Goal: Information Seeking & Learning: Compare options

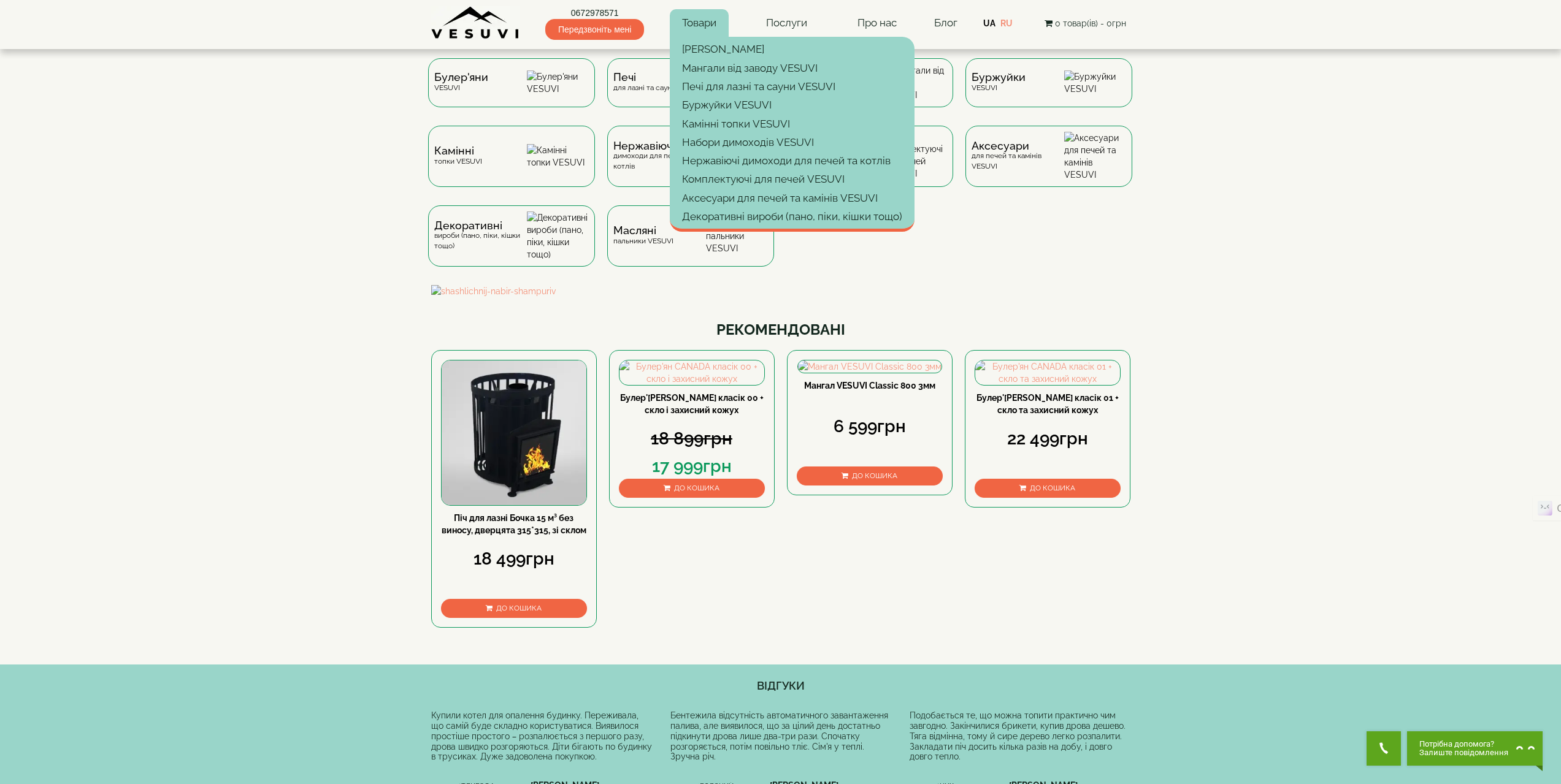
click at [703, 18] on link "Товари" at bounding box center [699, 23] width 58 height 28
click at [726, 195] on link "Аксесуари для печей та камінів VESUVI" at bounding box center [792, 198] width 244 height 18
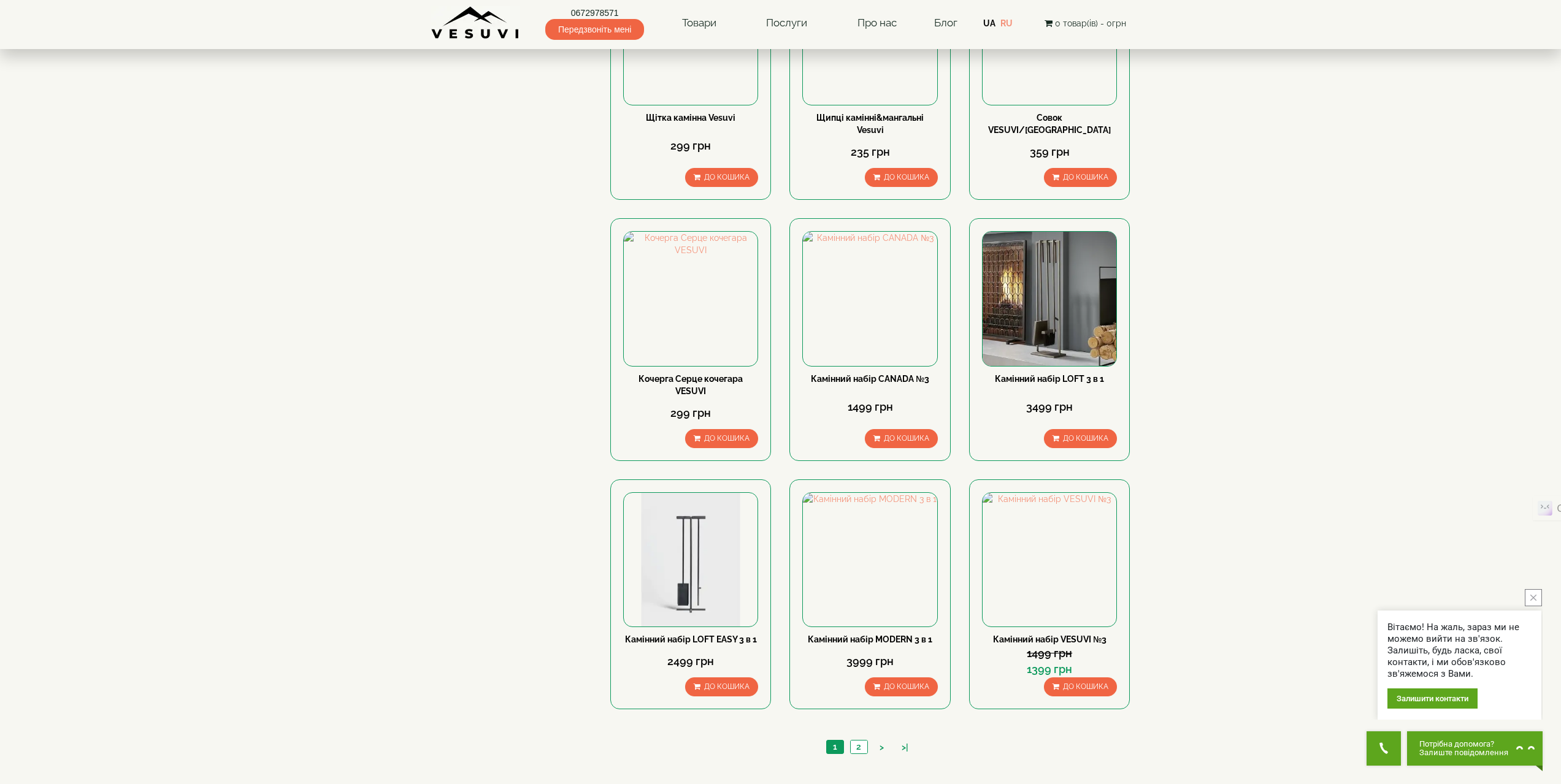
scroll to position [920, 0]
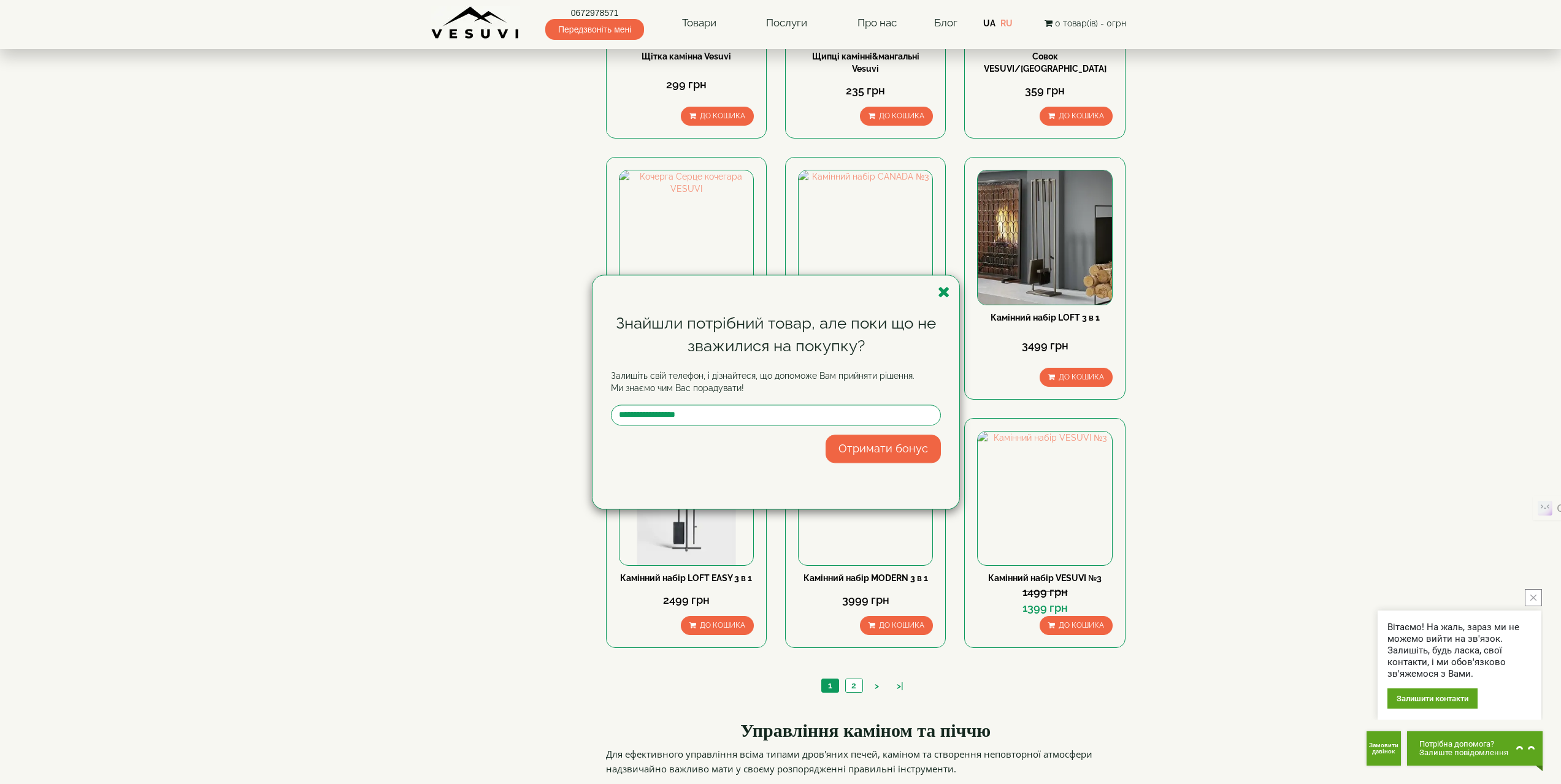
click at [693, 22] on div "Знайшли потрібний товар, але поки що не зважилися на покупку? Залишіть свій тел…" at bounding box center [780, 392] width 1561 height 784
click at [948, 291] on icon "button" at bounding box center [943, 292] width 12 height 15
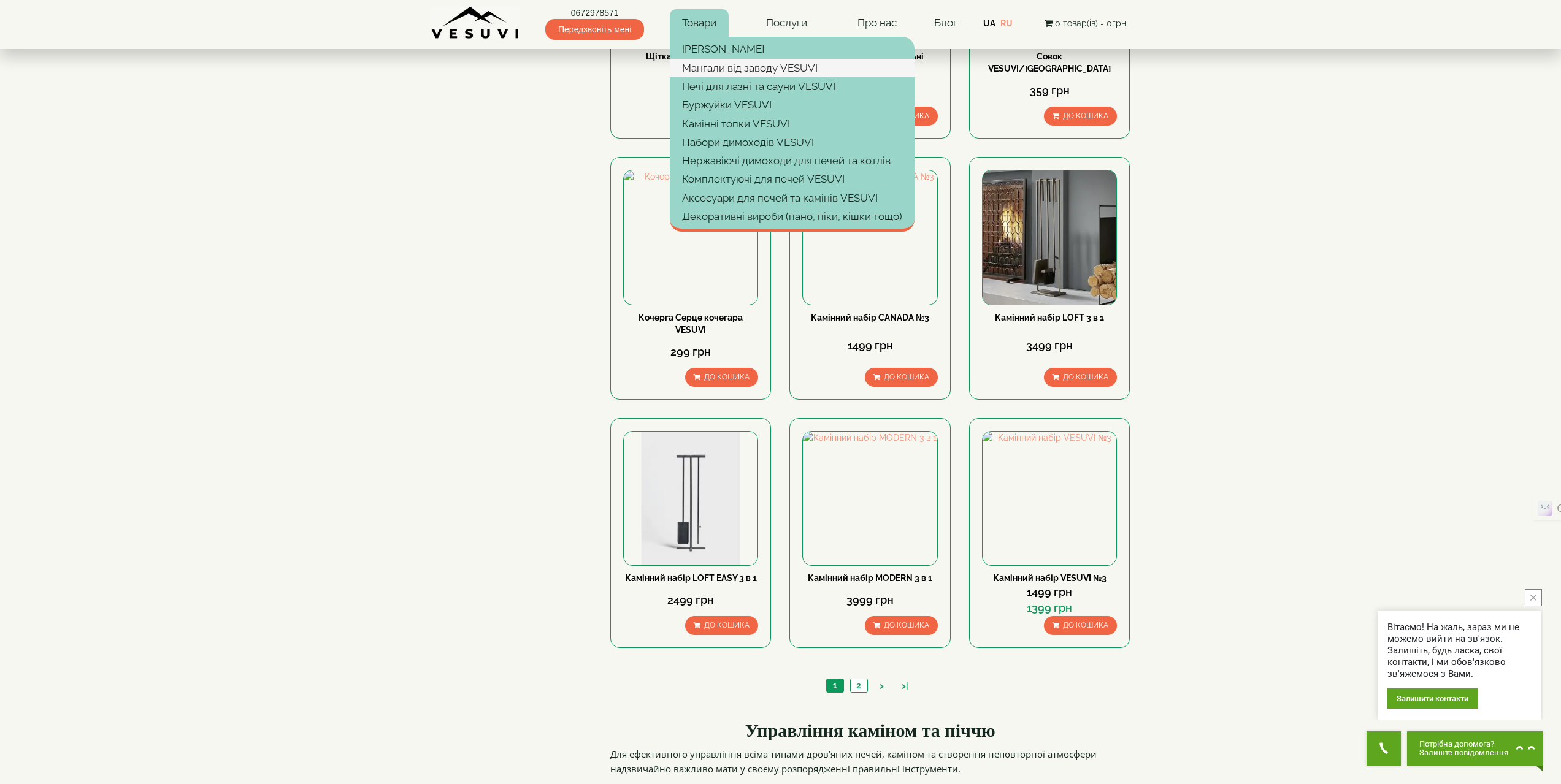
click at [736, 68] on link "Мангали від заводу VESUVI" at bounding box center [792, 67] width 244 height 18
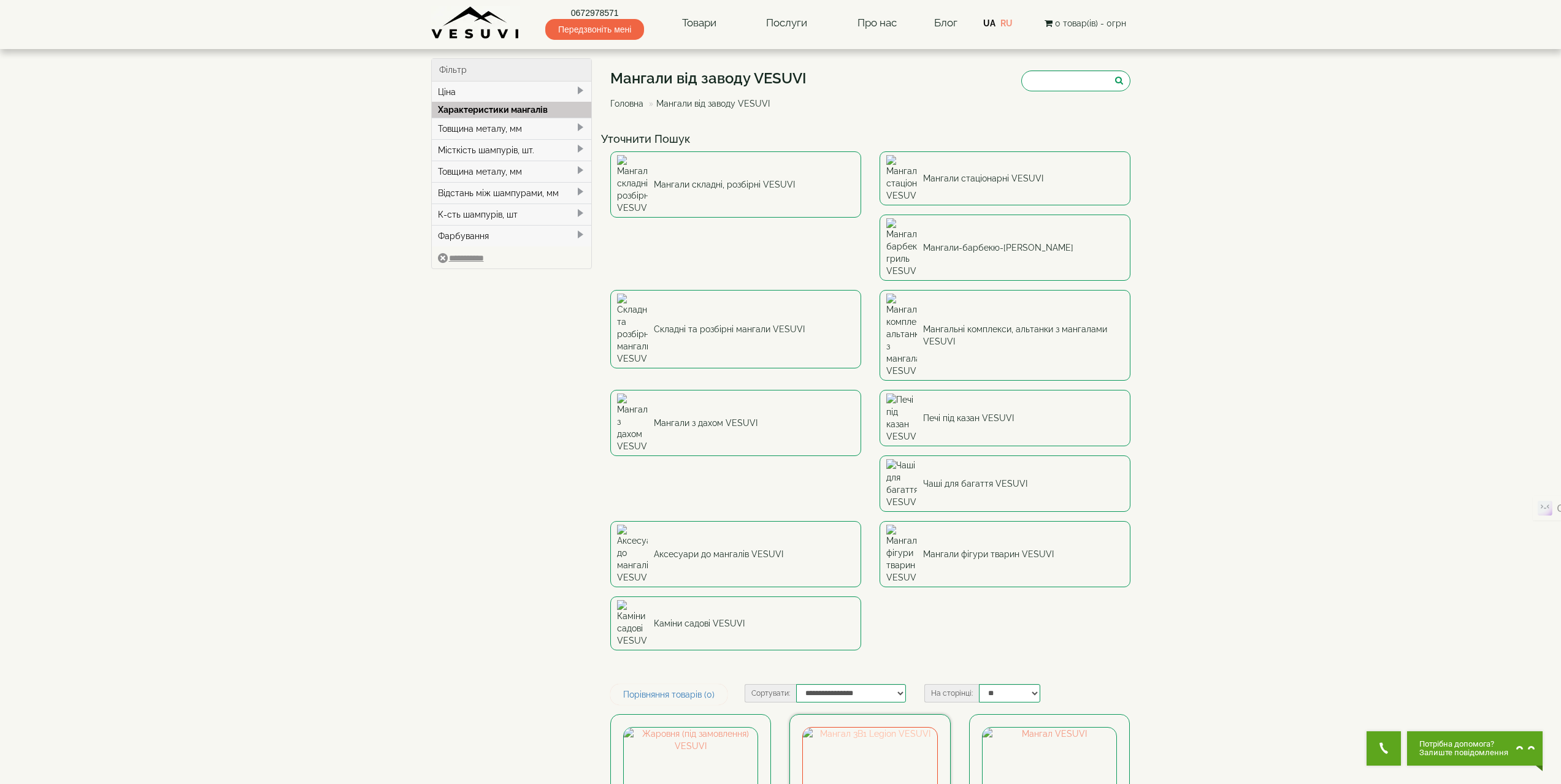
click at [854, 727] on img at bounding box center [869, 793] width 133 height 133
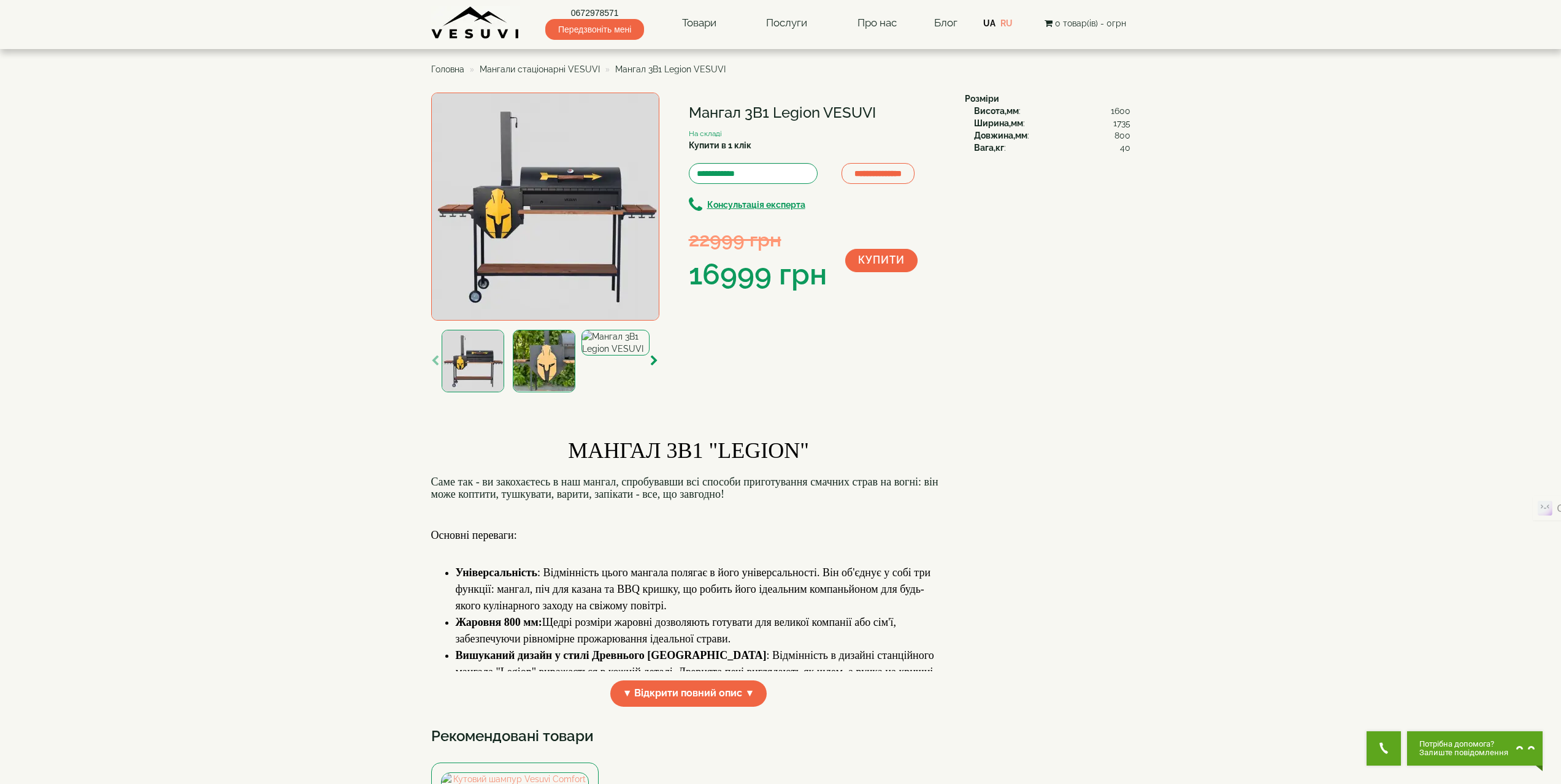
click at [589, 182] on img at bounding box center [544, 206] width 228 height 228
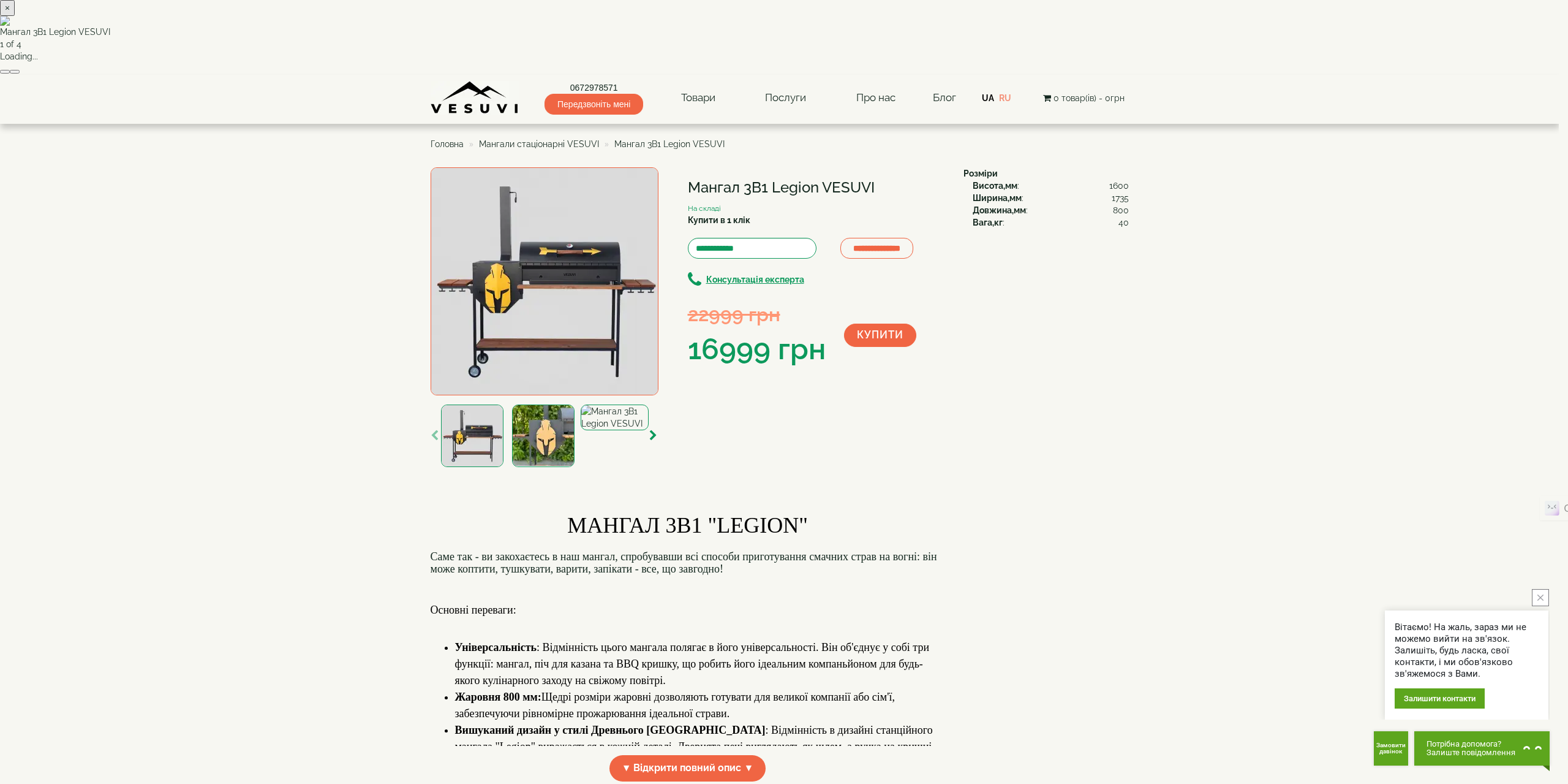
click at [15, 16] on button "×" at bounding box center [7, 8] width 15 height 16
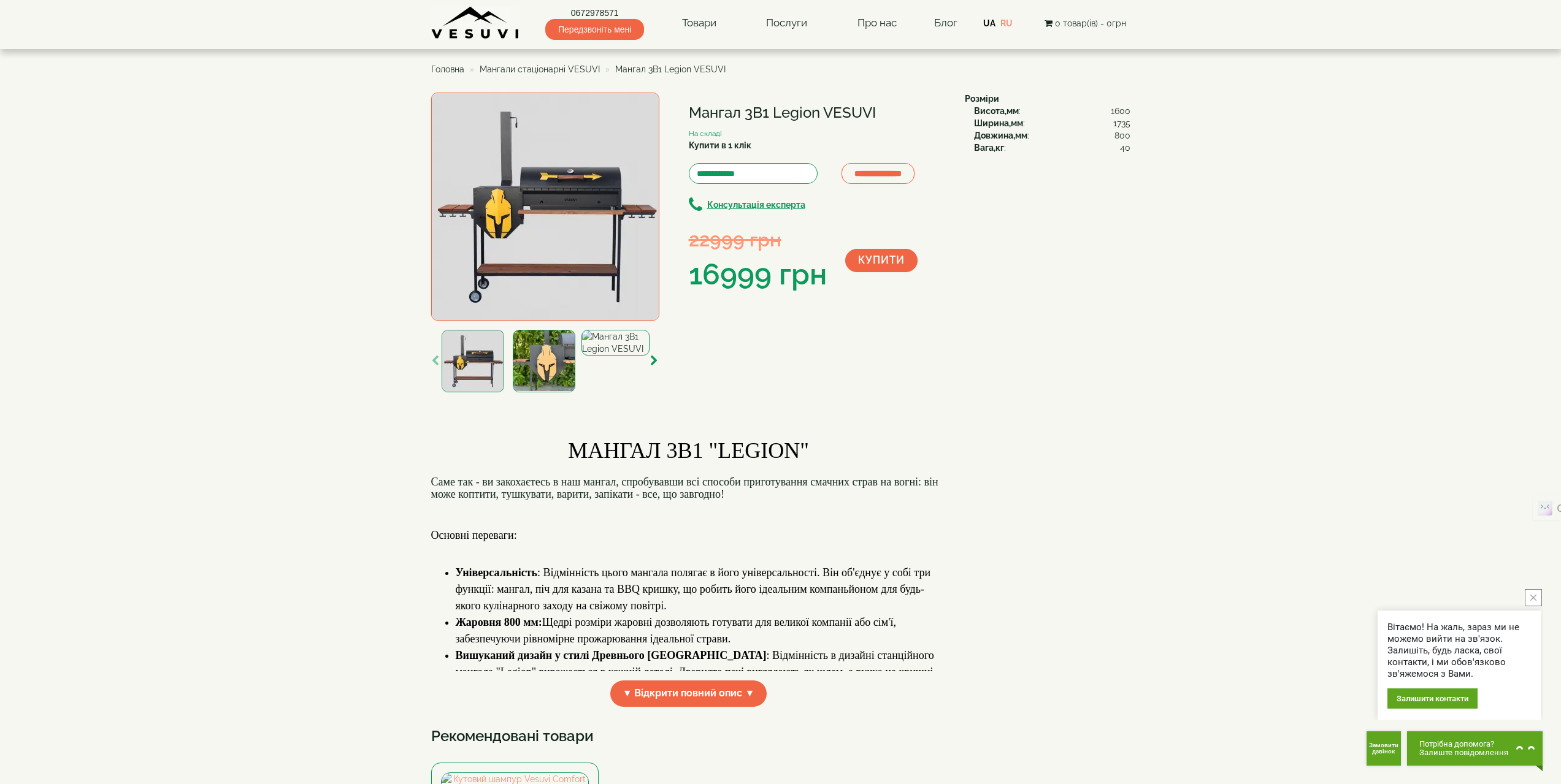
click at [567, 70] on span "Мангали стаціонарні VESUVI" at bounding box center [540, 69] width 120 height 9
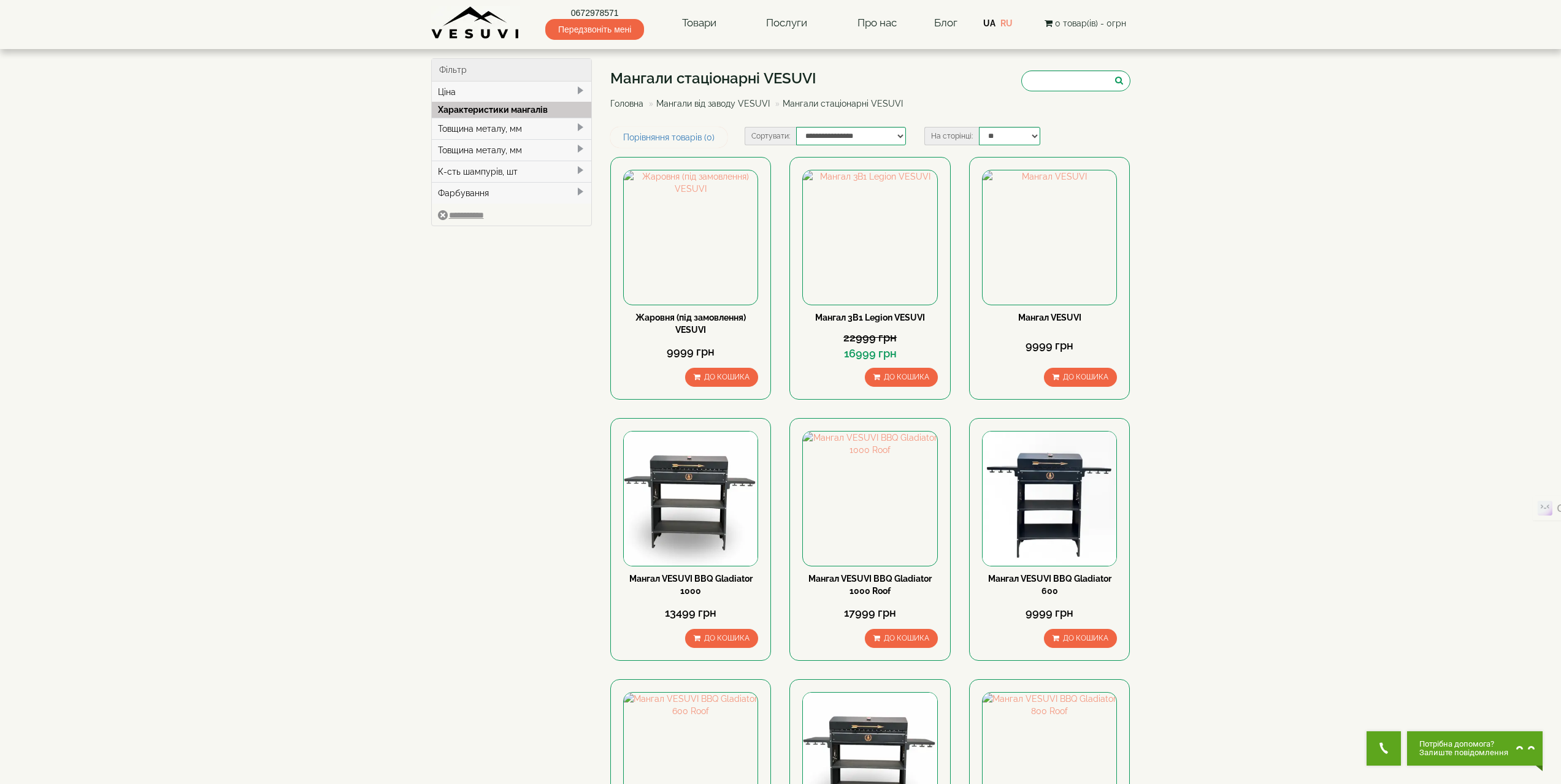
scroll to position [61, 0]
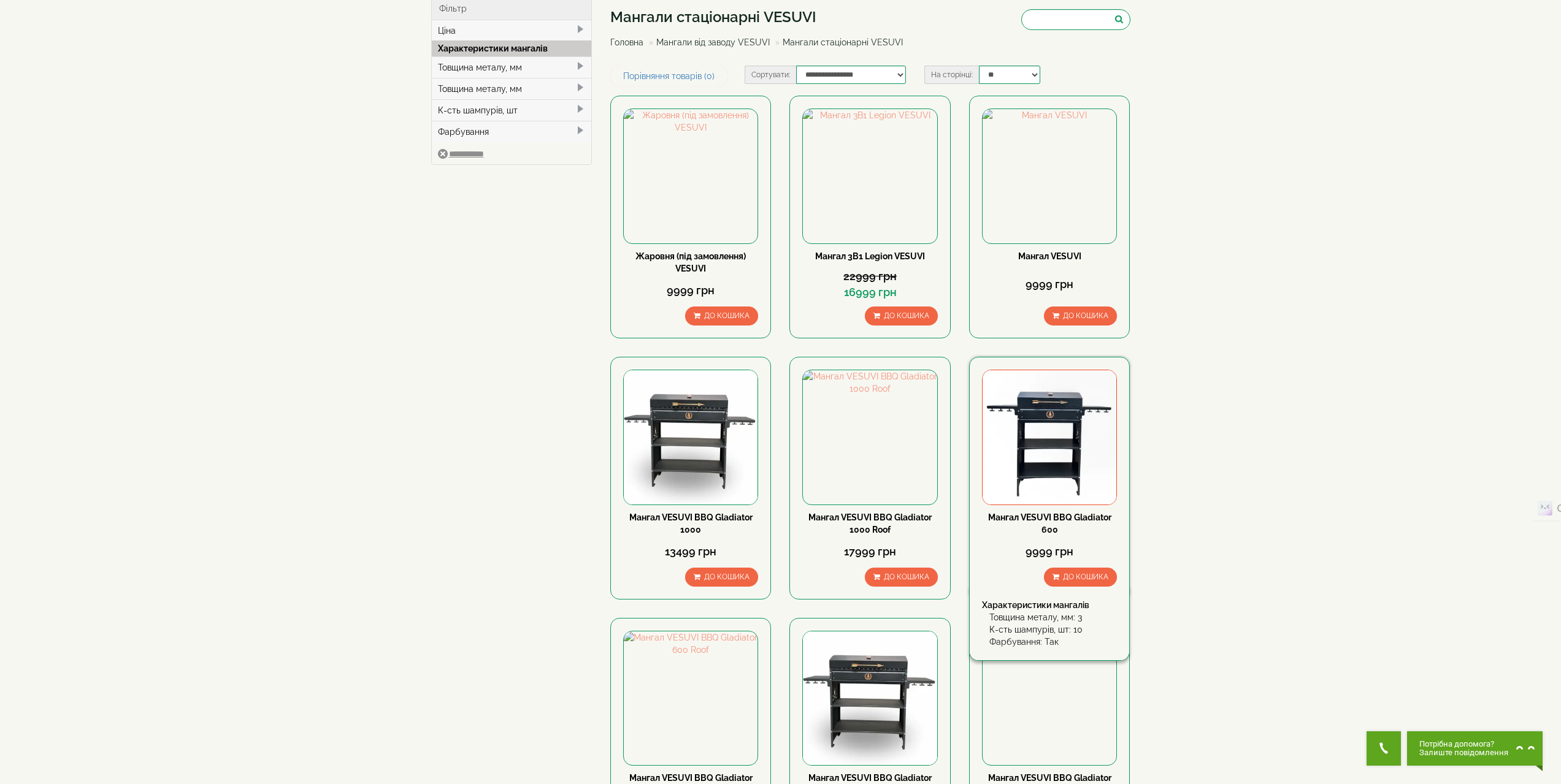
click at [1042, 431] on img at bounding box center [1048, 437] width 133 height 133
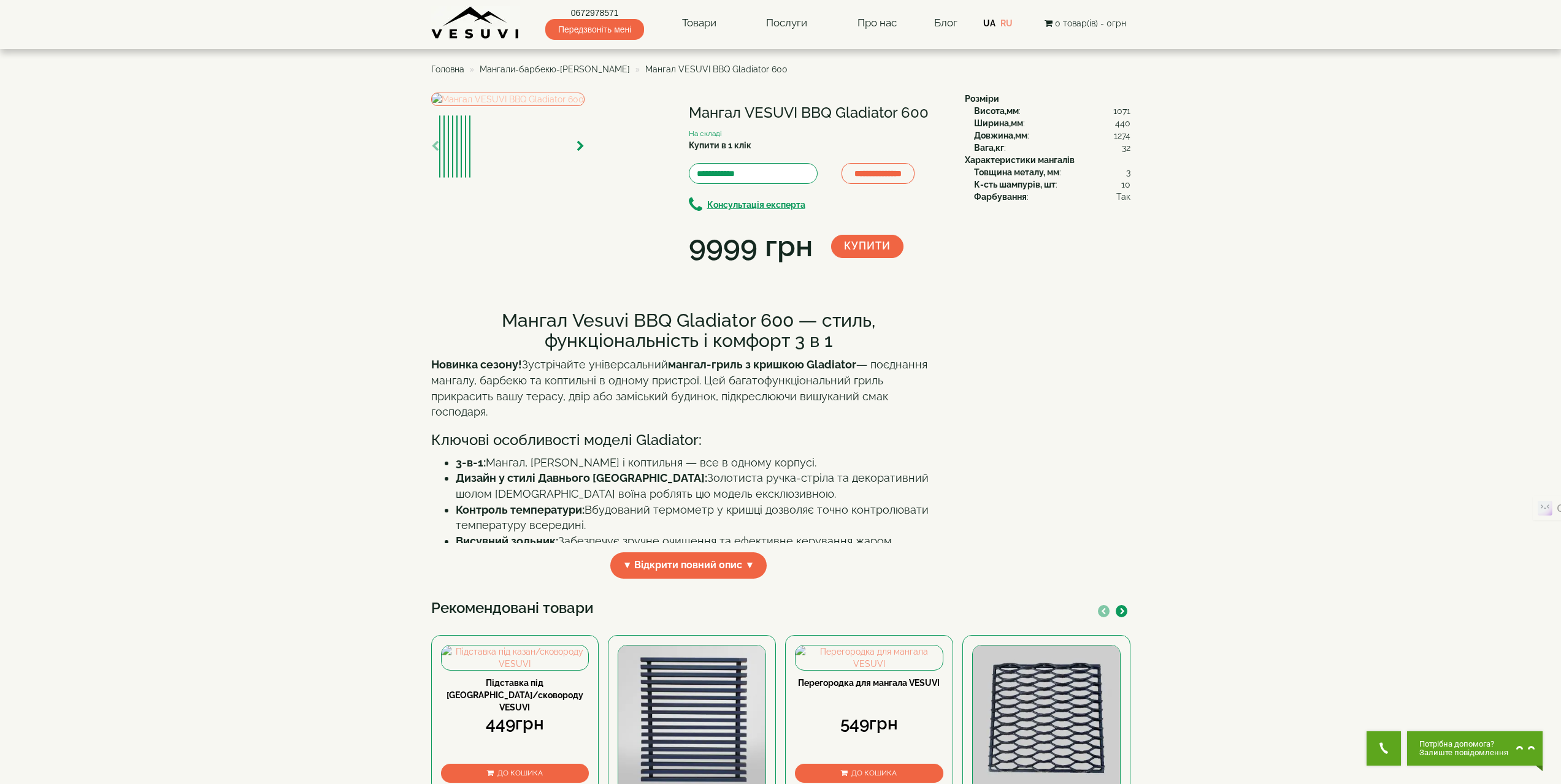
click at [574, 106] on img at bounding box center [507, 100] width 153 height 14
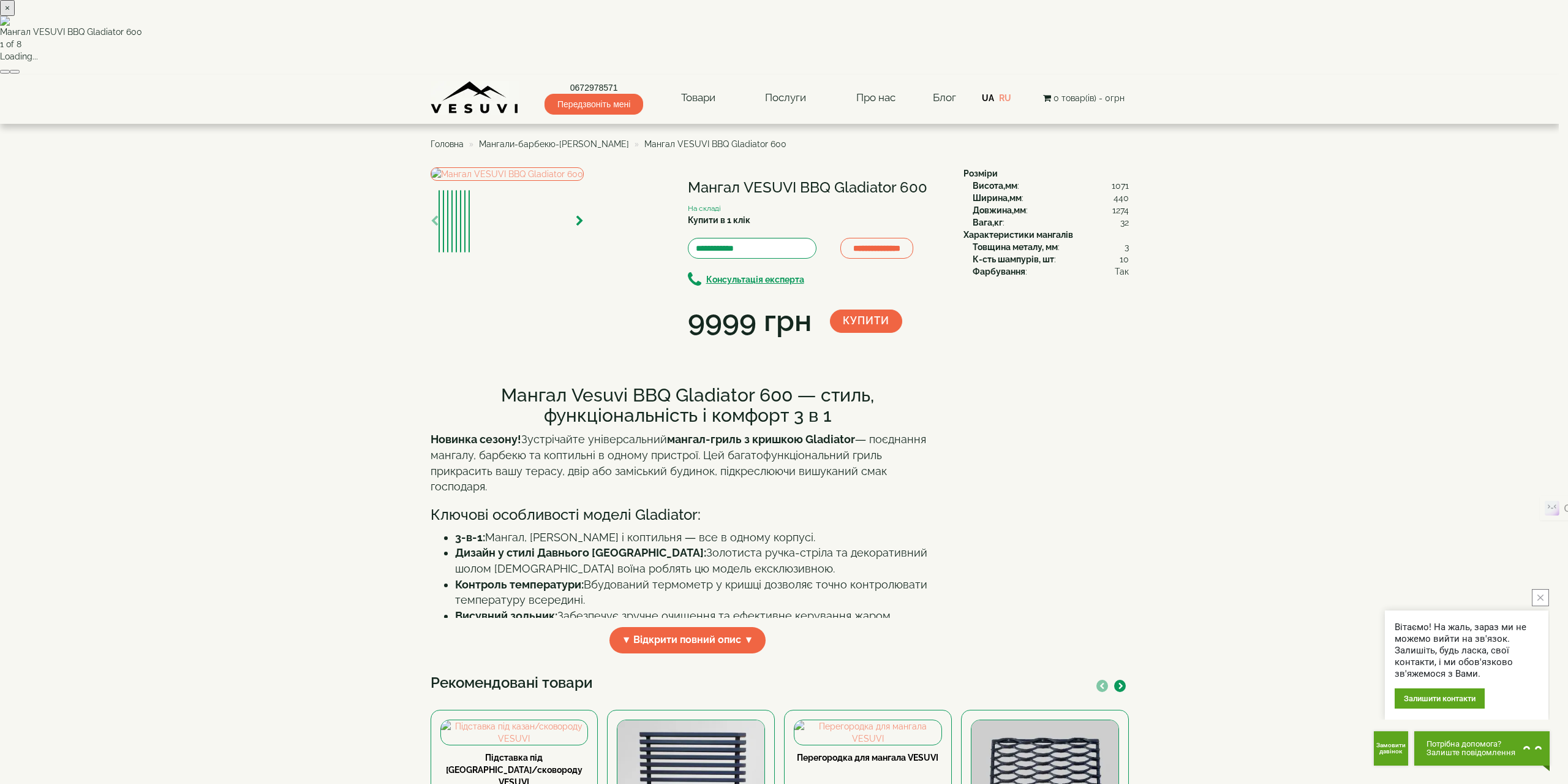
click at [15, 16] on button "×" at bounding box center [7, 8] width 15 height 16
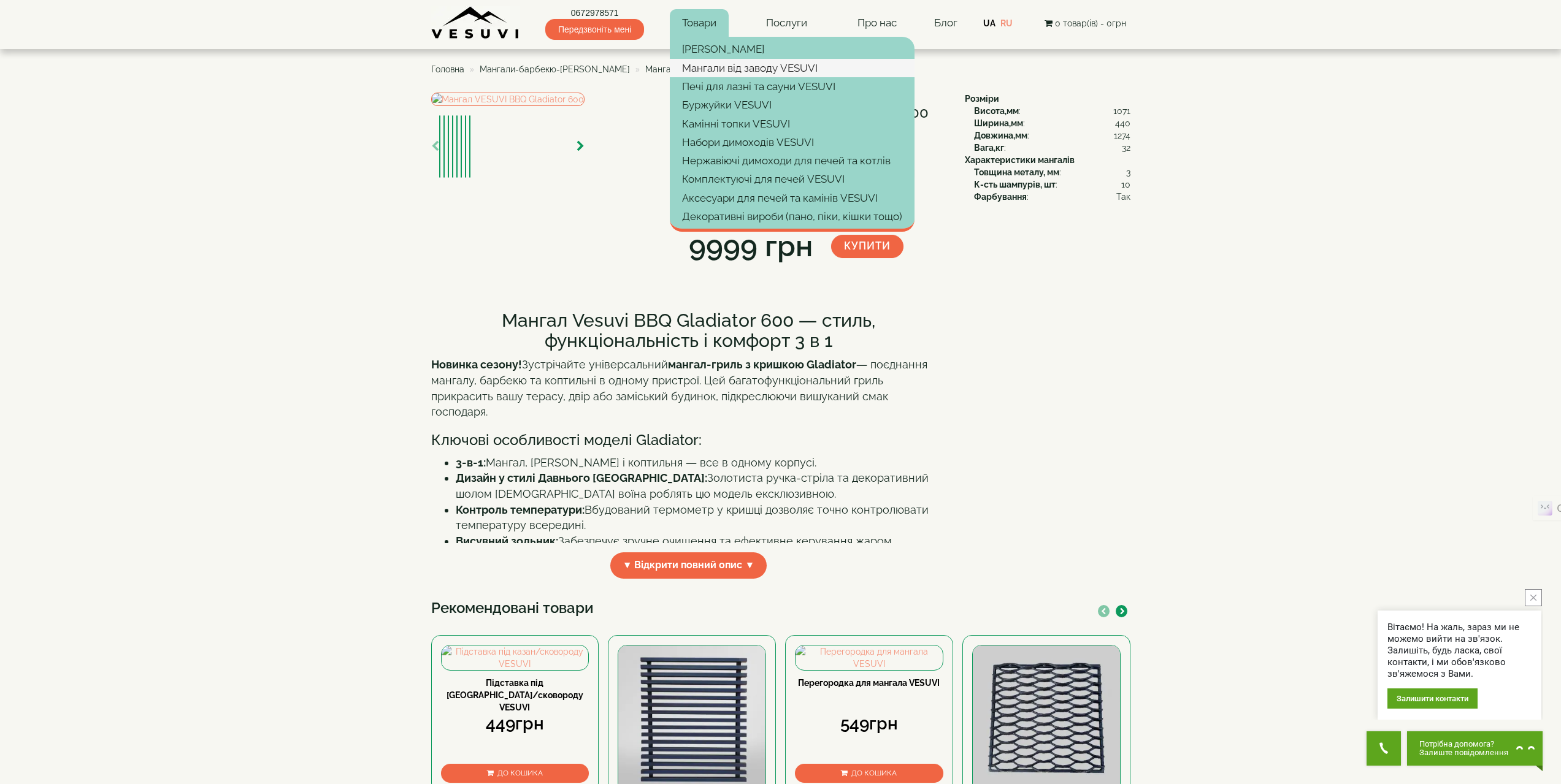
click at [708, 65] on link "Мангали від заводу VESUVI" at bounding box center [792, 67] width 244 height 18
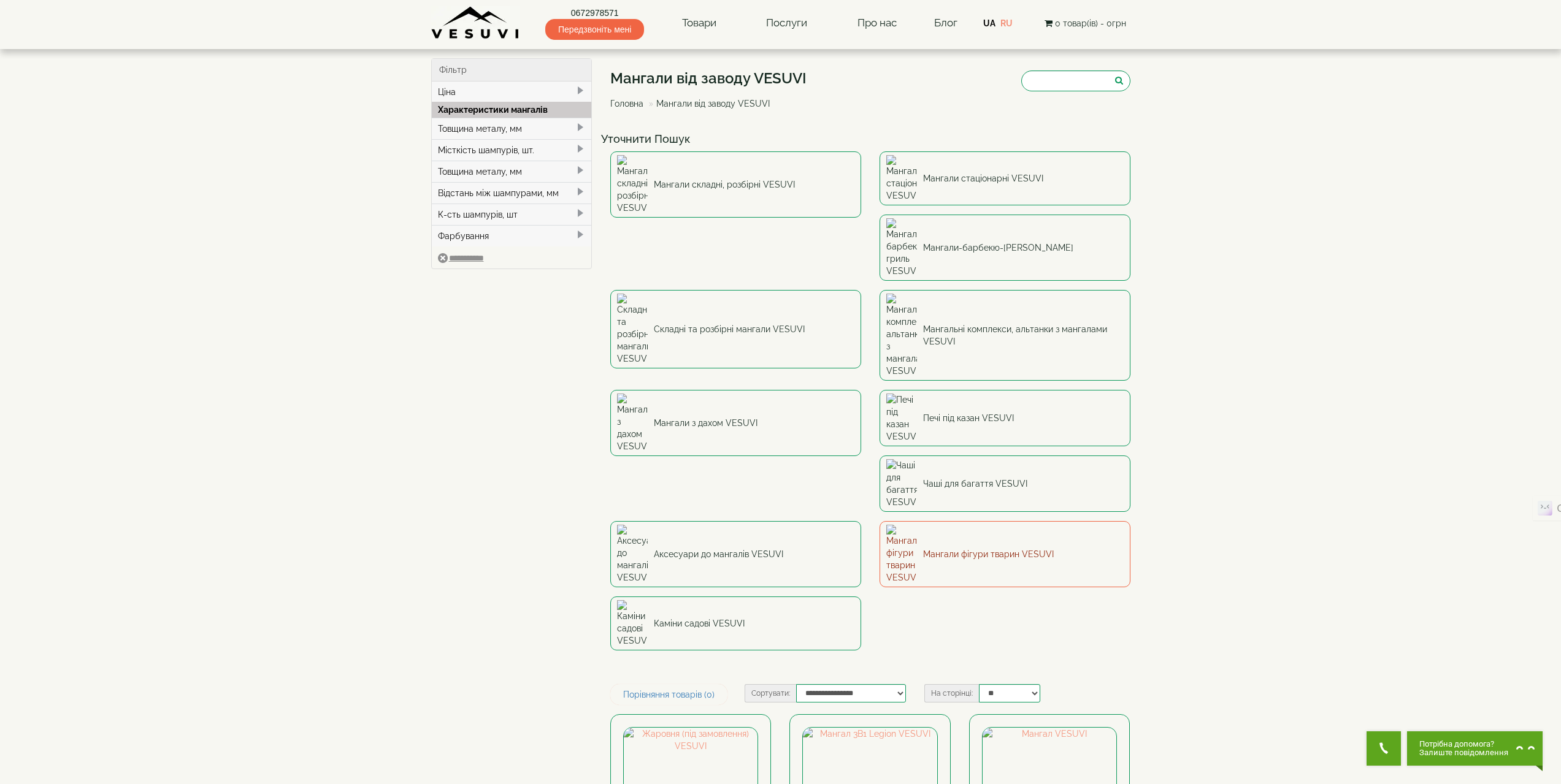
click at [980, 521] on link "Мангали фігури тварин VESUVI" at bounding box center [1005, 554] width 251 height 66
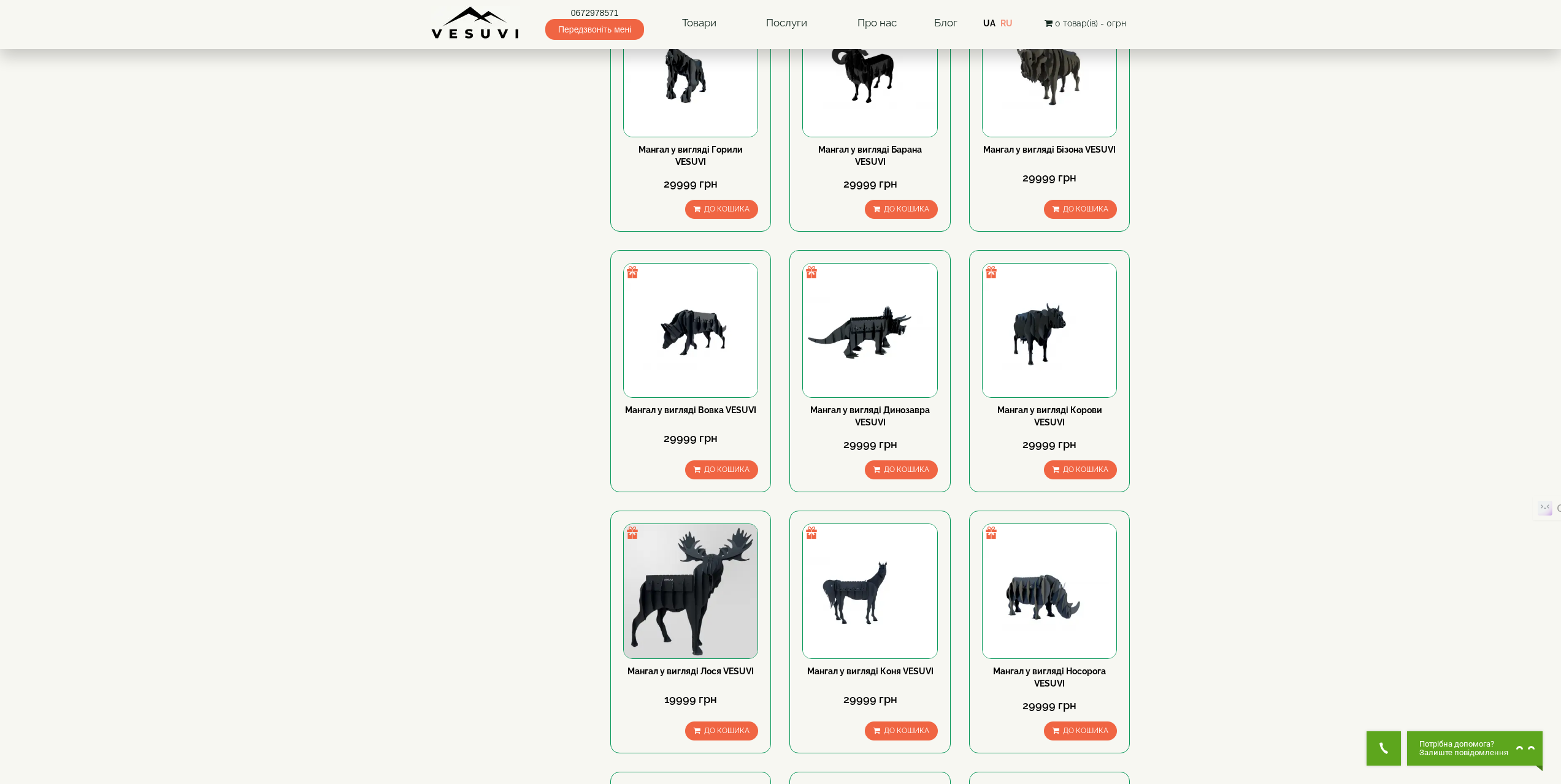
scroll to position [613, 0]
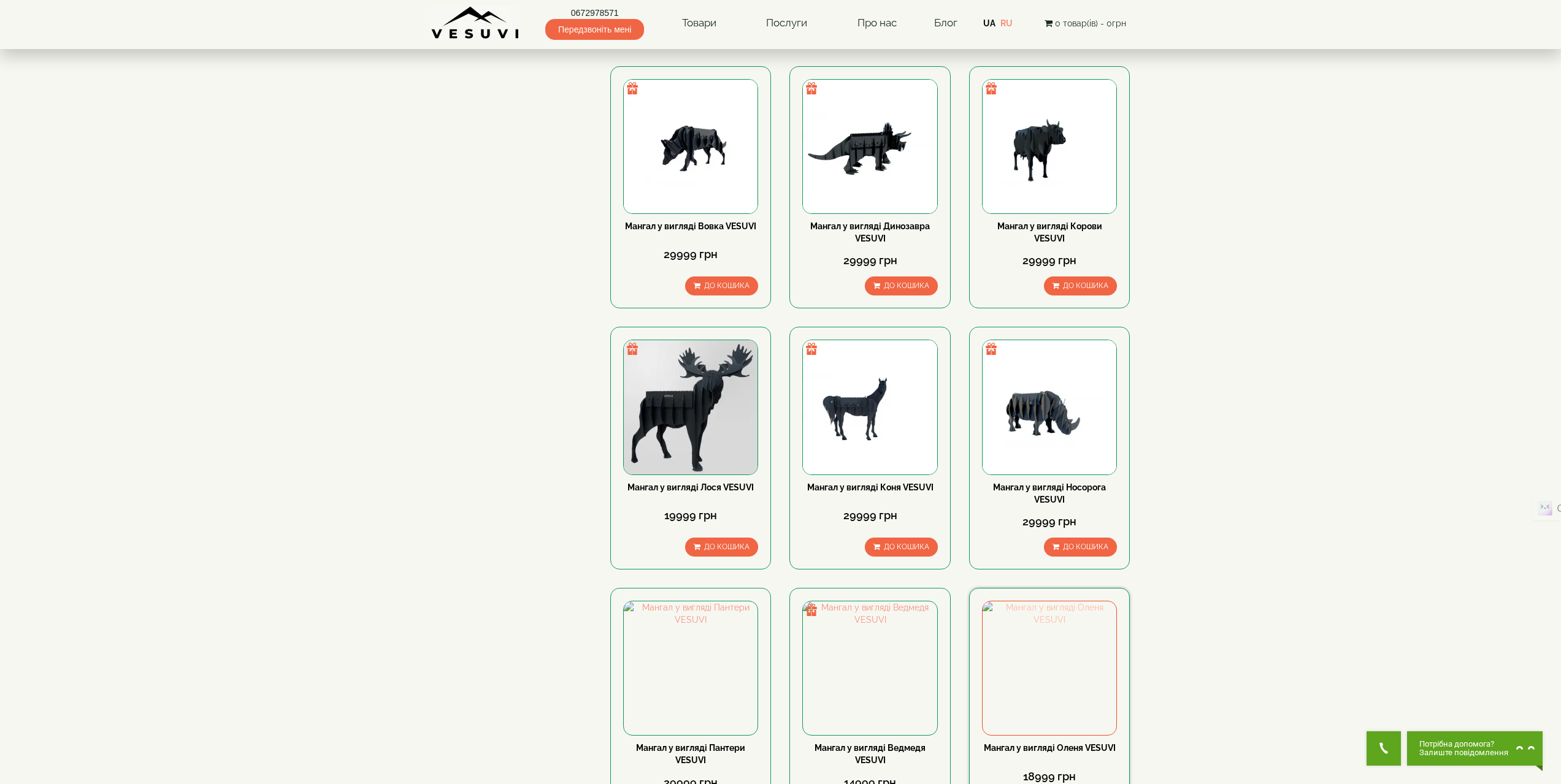
click at [1059, 669] on img at bounding box center [1048, 667] width 133 height 133
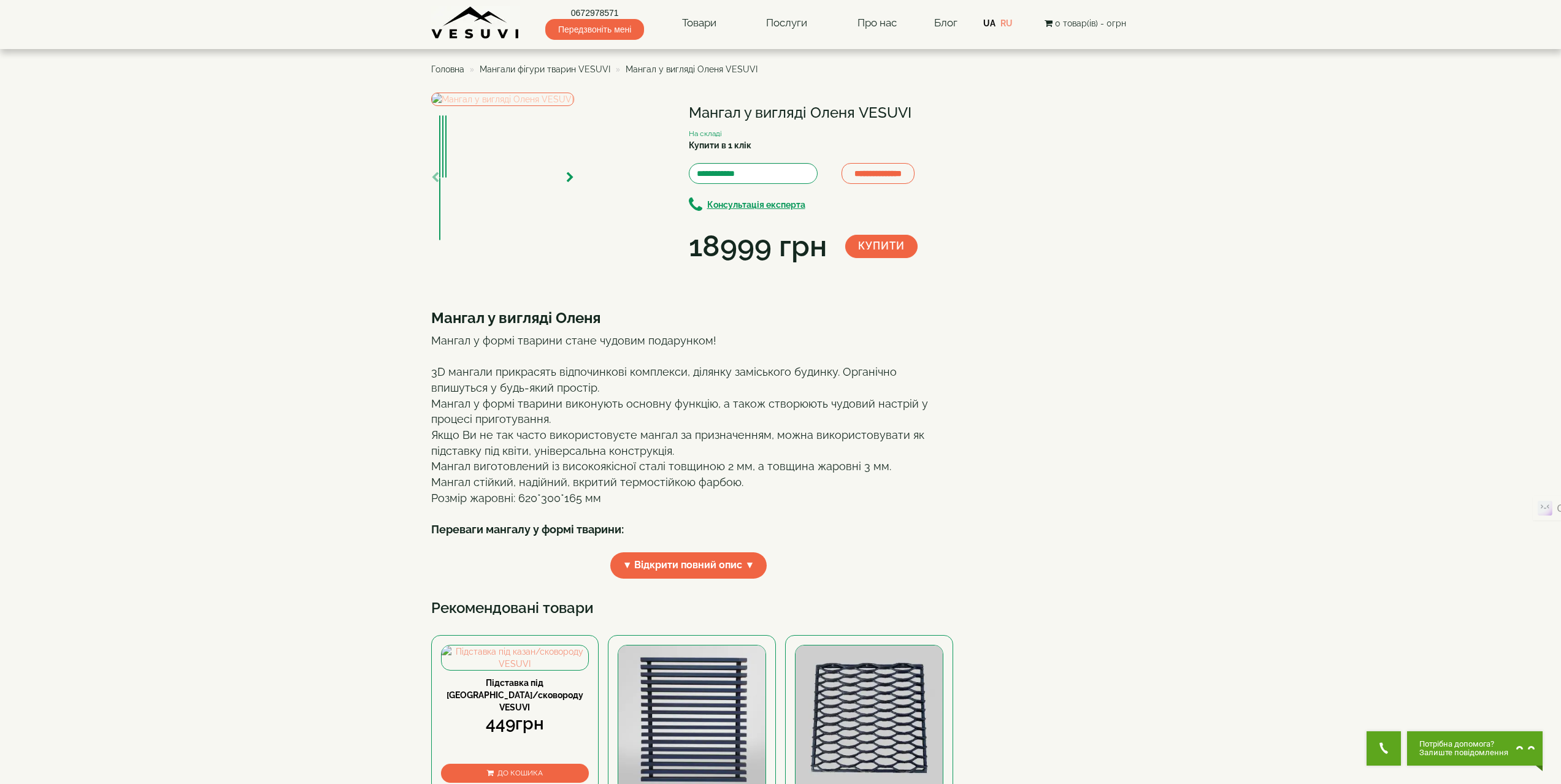
click at [540, 106] on img at bounding box center [502, 100] width 143 height 14
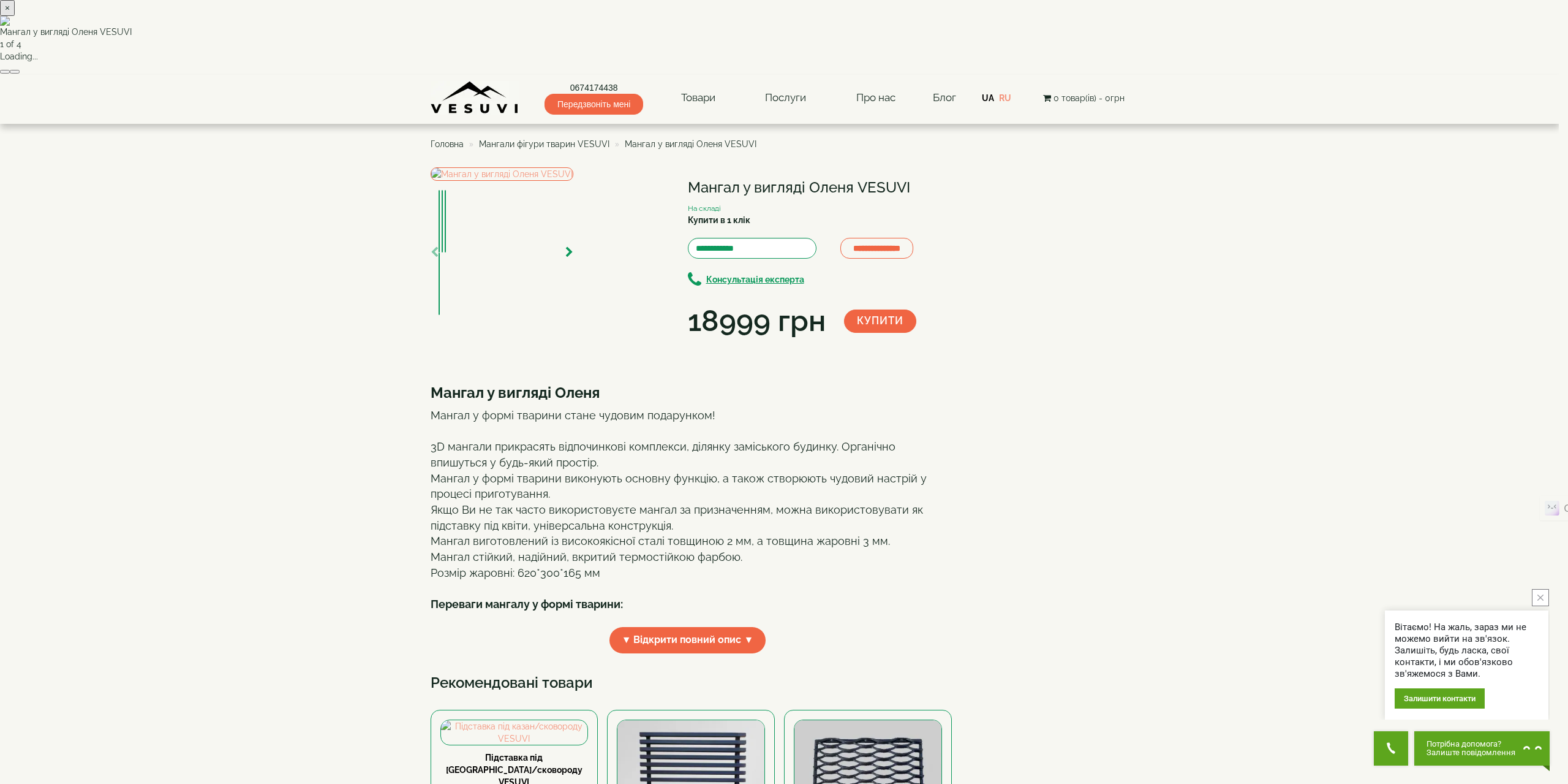
click at [761, 26] on img at bounding box center [779, 21] width 1559 height 9
click at [759, 26] on img at bounding box center [779, 21] width 1559 height 9
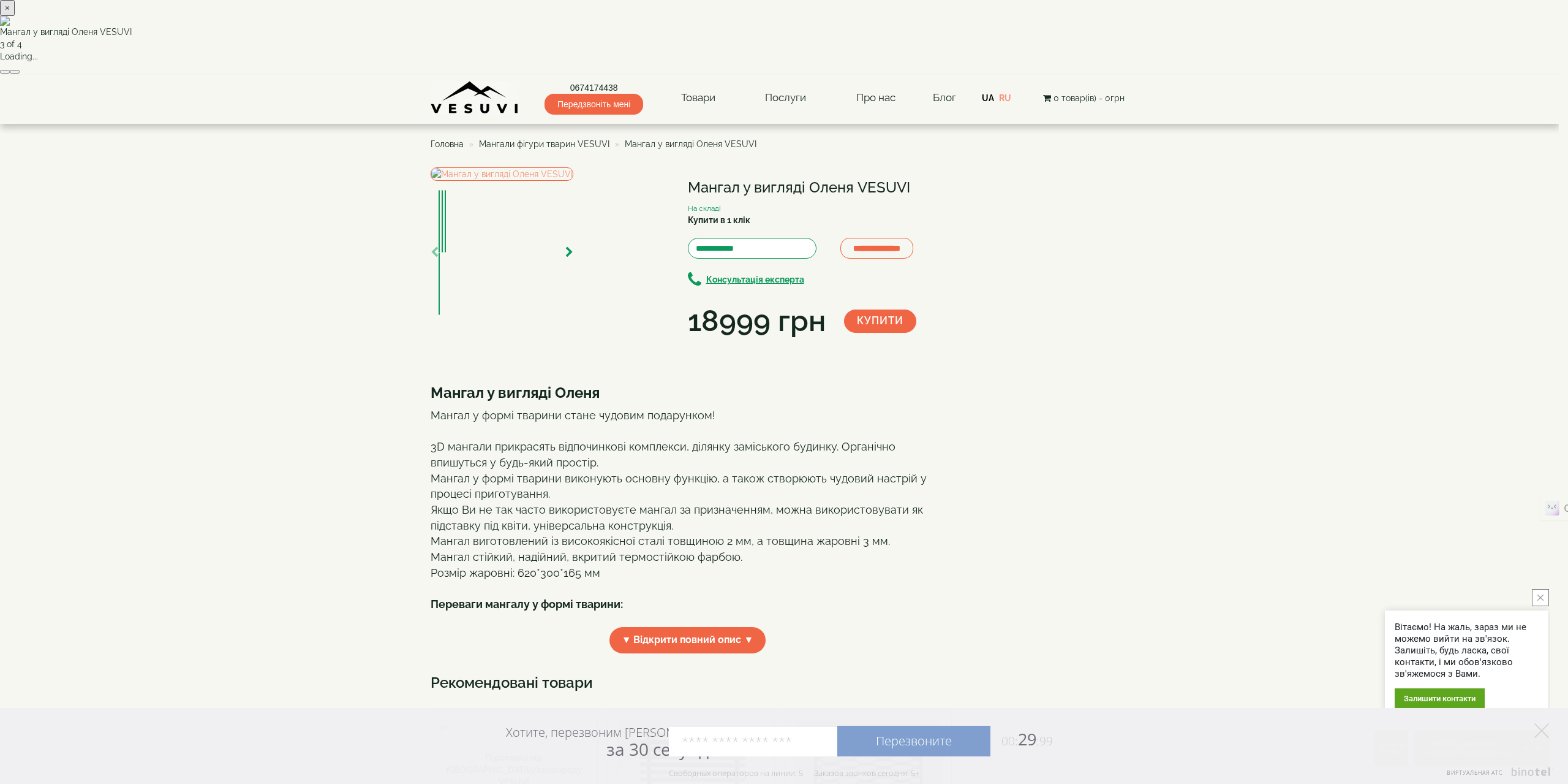
click at [1327, 75] on div "× Мангал у вигляді Оленя VESUVI 3 of 4 Loading..." at bounding box center [779, 37] width 1559 height 75
